Goal: Information Seeking & Learning: Understand process/instructions

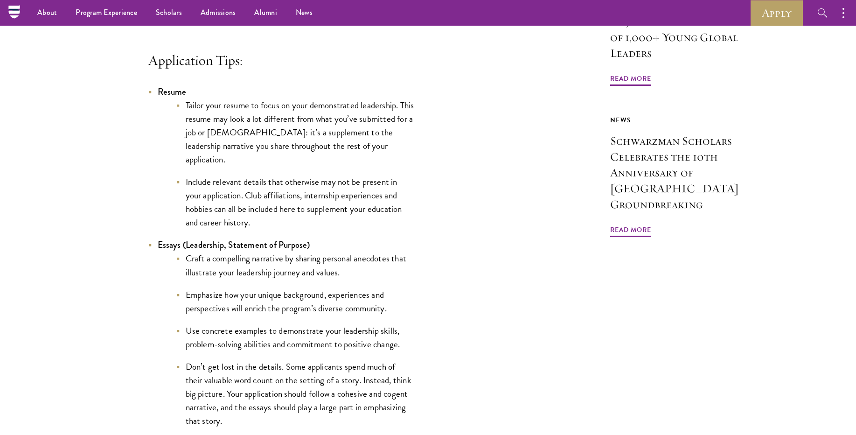
scroll to position [795, 0]
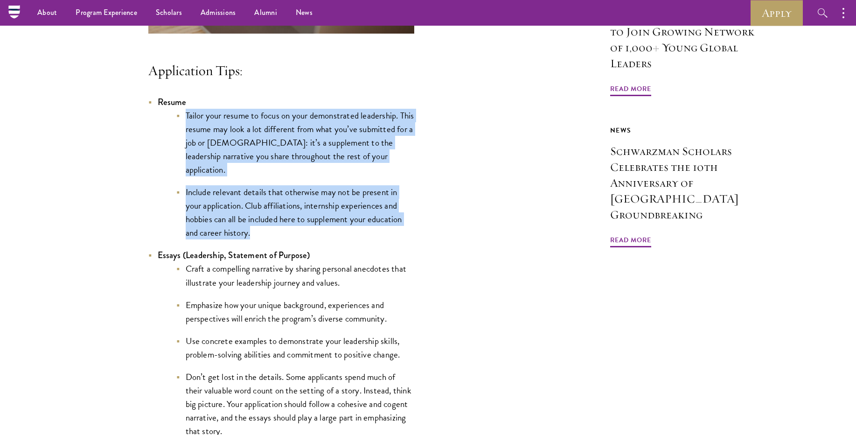
drag, startPoint x: 275, startPoint y: 235, endPoint x: 185, endPoint y: 132, distance: 136.9
click at [185, 132] on ul "Tailor your resume to focus on your demonstrated leadership. This resume may lo…" at bounding box center [286, 174] width 257 height 131
copy ul "Tailor your resume to focus on your demonstrated leadership. This resume may lo…"
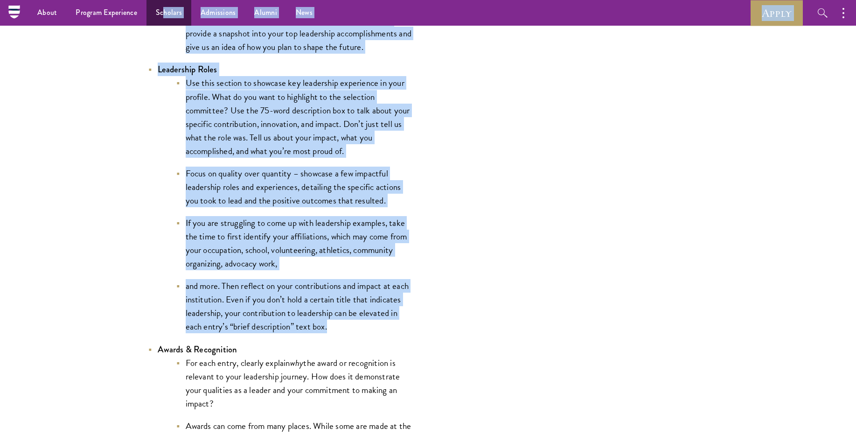
scroll to position [1998, 0]
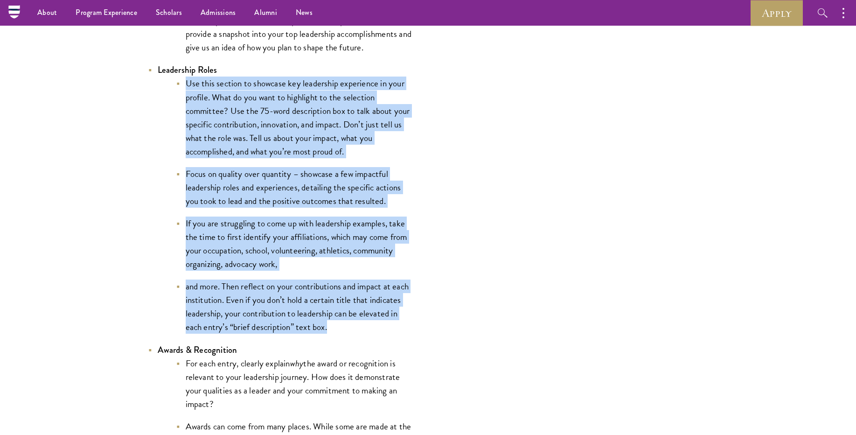
drag, startPoint x: 339, startPoint y: 255, endPoint x: 175, endPoint y: 85, distance: 235.9
copy ul "Use this section to showcase key leadership experience in your profile. What do…"
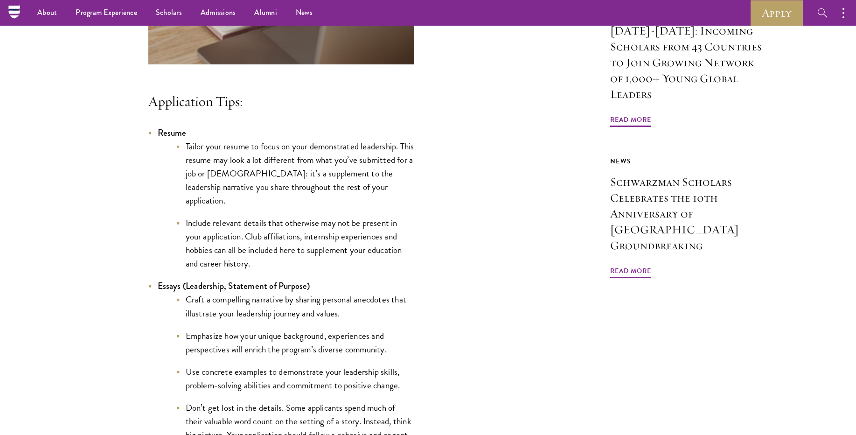
scroll to position [762, 0]
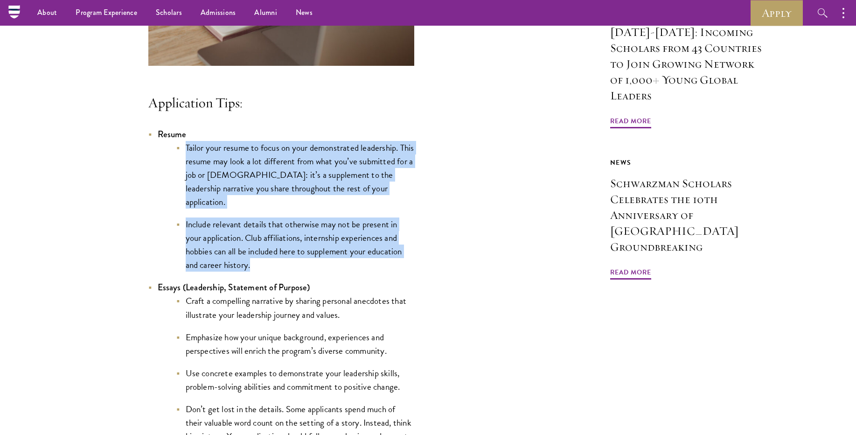
drag, startPoint x: 268, startPoint y: 265, endPoint x: 183, endPoint y: 167, distance: 130.3
click at [183, 167] on ul "Tailor your resume to focus on your demonstrated leadership. This resume may lo…" at bounding box center [286, 206] width 257 height 131
copy ul "Tailor your resume to focus on your demonstrated leadership. This resume may lo…"
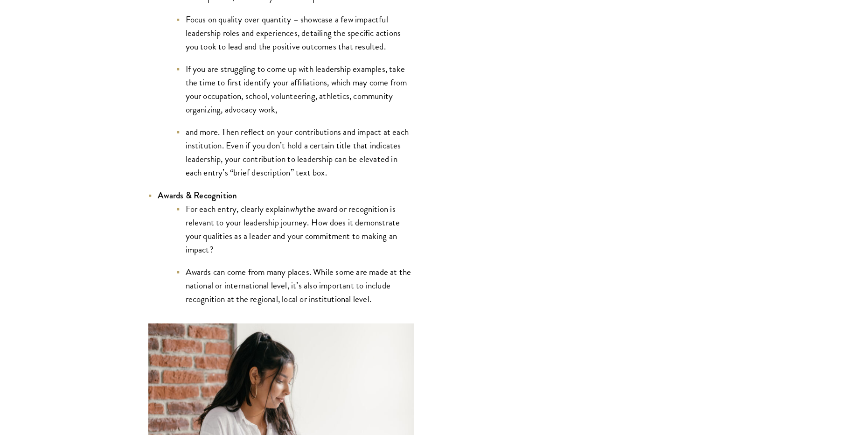
scroll to position [2154, 0]
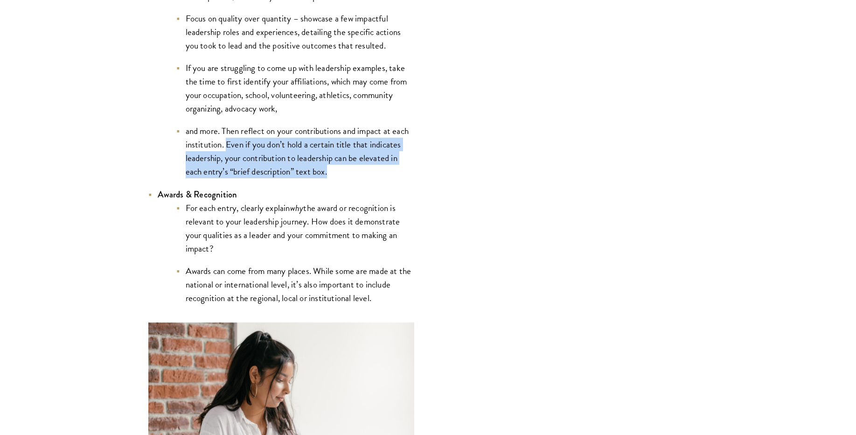
drag, startPoint x: 347, startPoint y: 176, endPoint x: 225, endPoint y: 147, distance: 125.3
click at [225, 147] on li "and more. Then reflect on your contributions and impact at each institution. Ev…" at bounding box center [295, 151] width 238 height 54
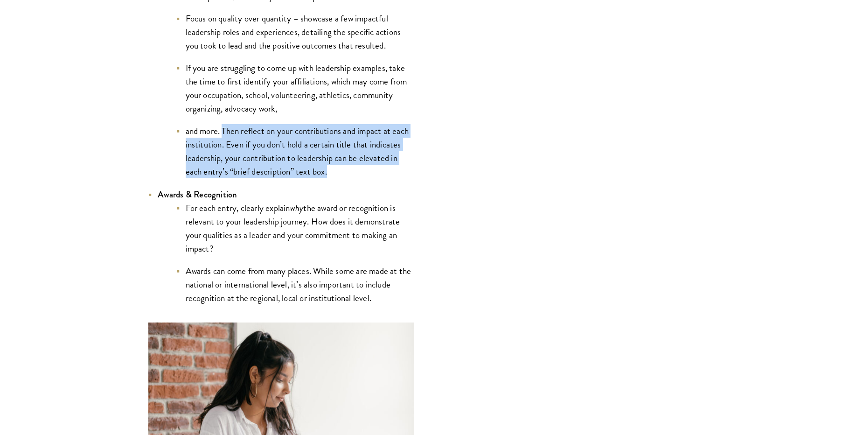
drag, startPoint x: 329, startPoint y: 173, endPoint x: 224, endPoint y: 138, distance: 110.5
click at [224, 138] on li "and more. Then reflect on your contributions and impact at each institution. Ev…" at bounding box center [295, 151] width 238 height 54
copy li "Then reflect on your contributions and impact at each institution. Even if you …"
